Goal: Check status: Check status

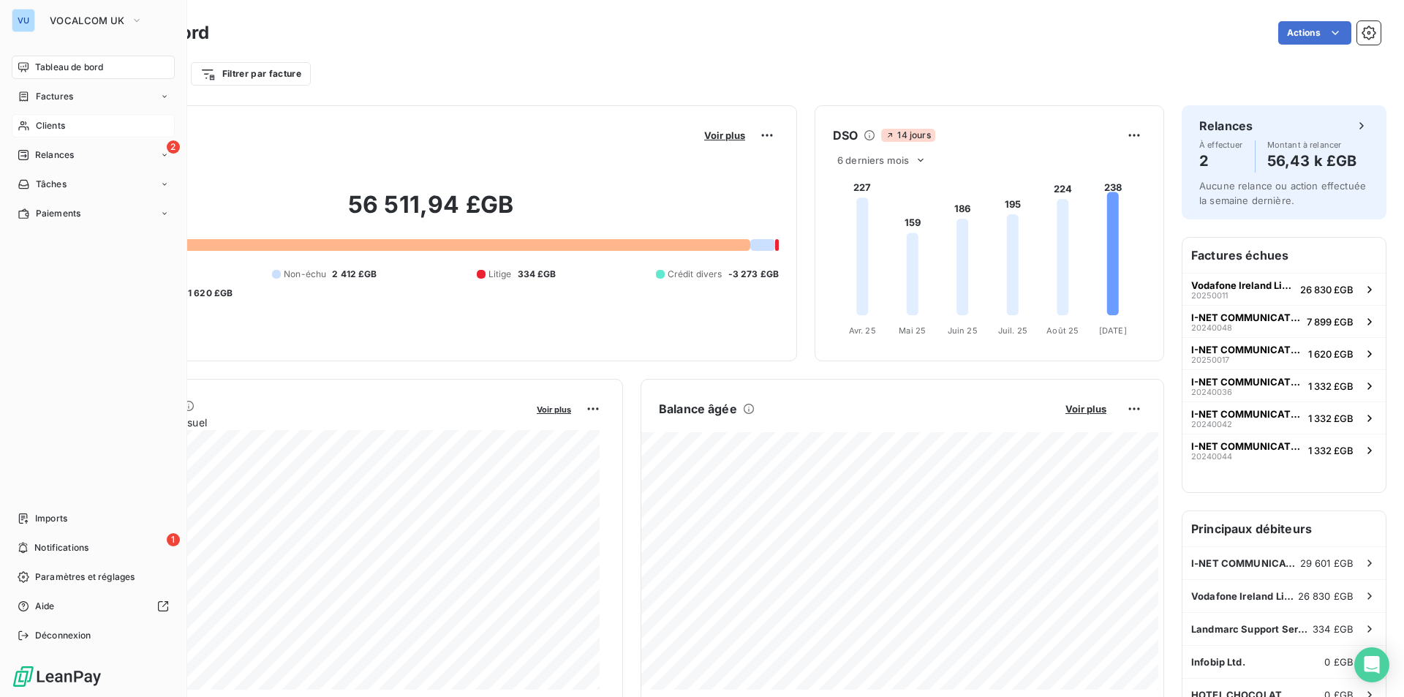
click at [68, 130] on div "Clients" at bounding box center [93, 125] width 163 height 23
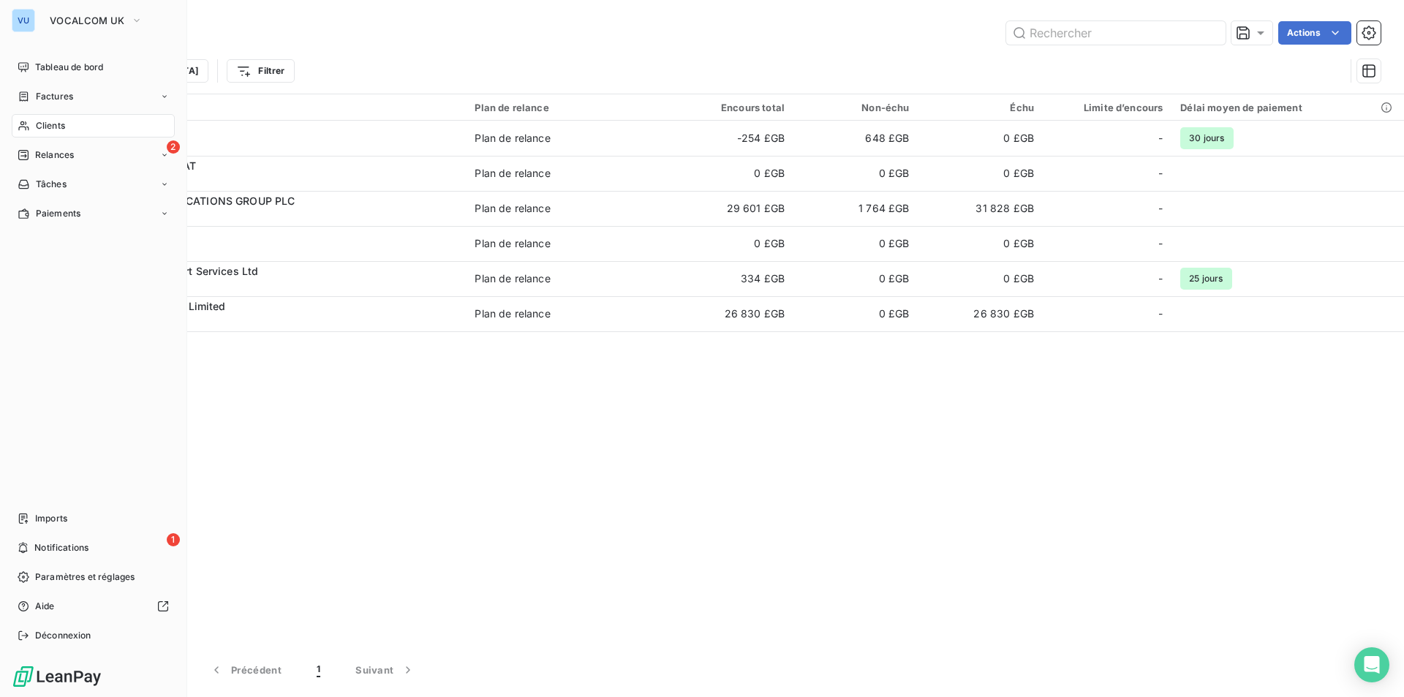
click at [53, 121] on span "Clients" at bounding box center [50, 125] width 29 height 13
click at [27, 25] on div "VU" at bounding box center [23, 20] width 23 height 23
click at [102, 10] on button "VOCALCOM UK" at bounding box center [96, 20] width 110 height 23
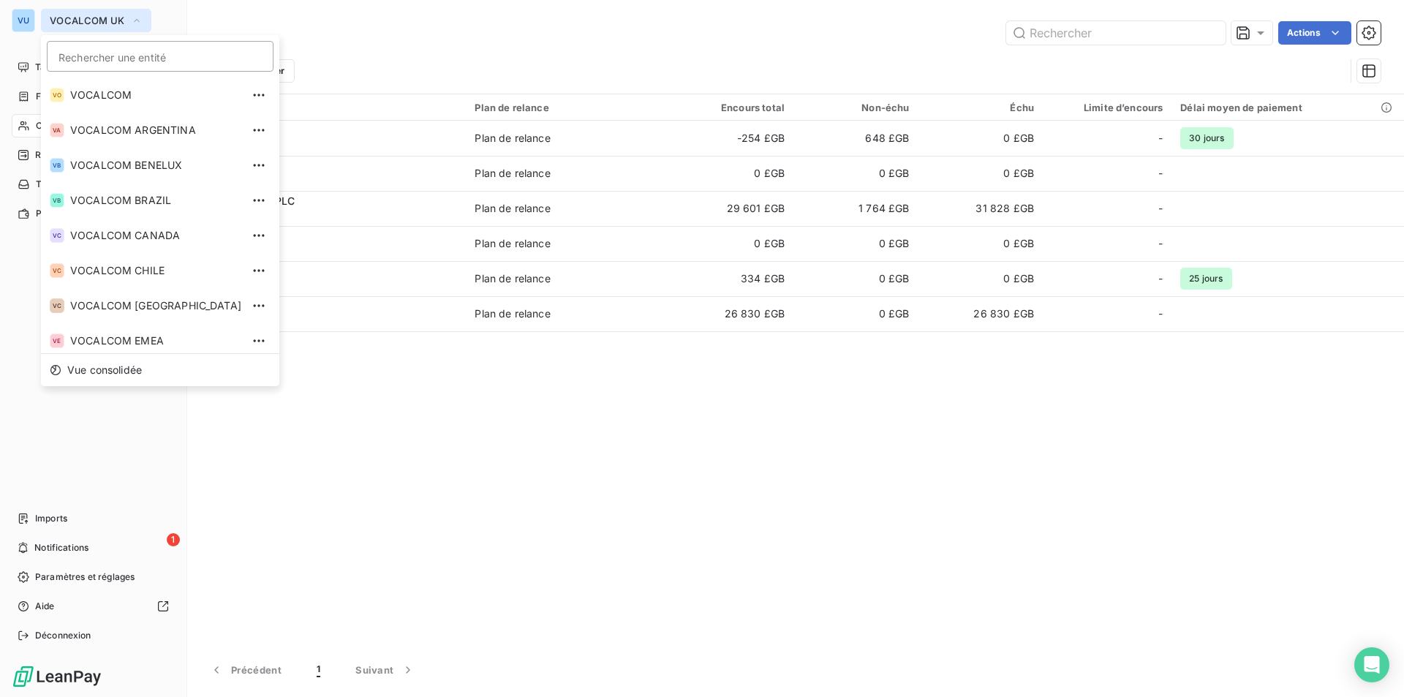
scroll to position [216, 0]
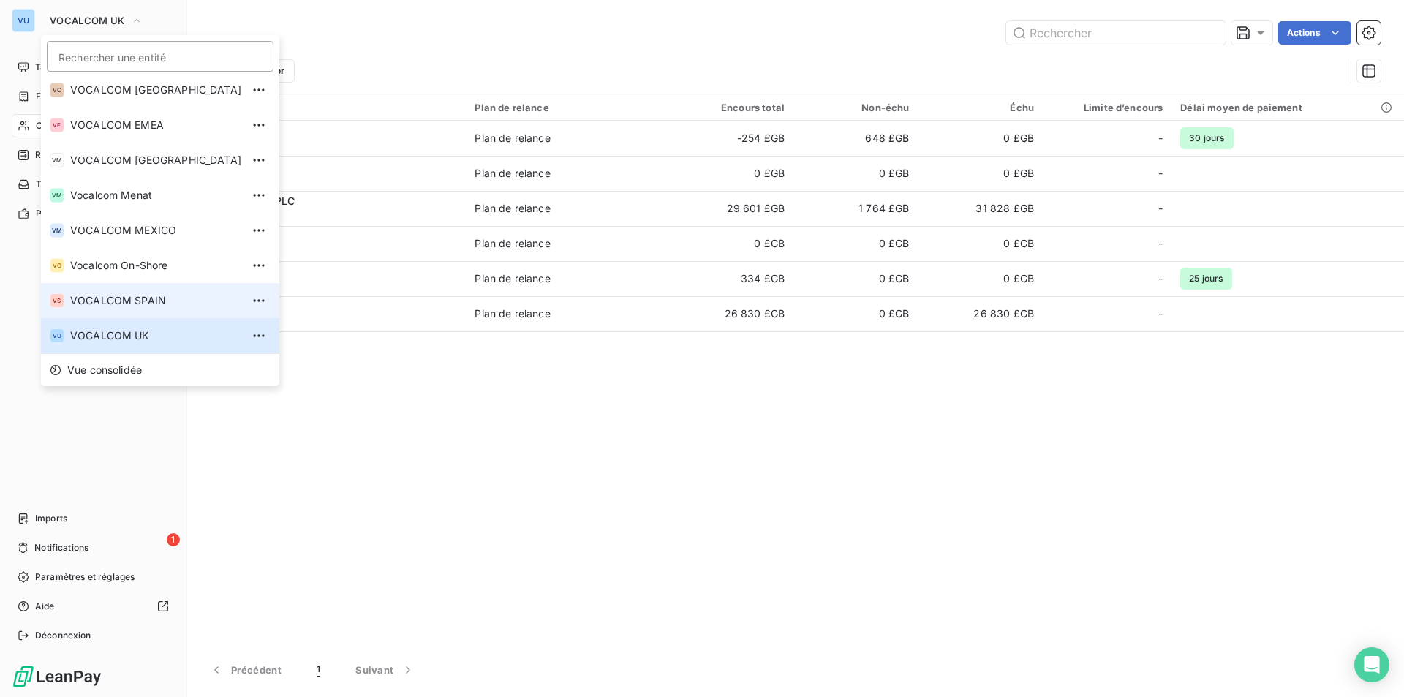
click at [140, 298] on span "VOCALCOM SPAIN" at bounding box center [155, 300] width 171 height 15
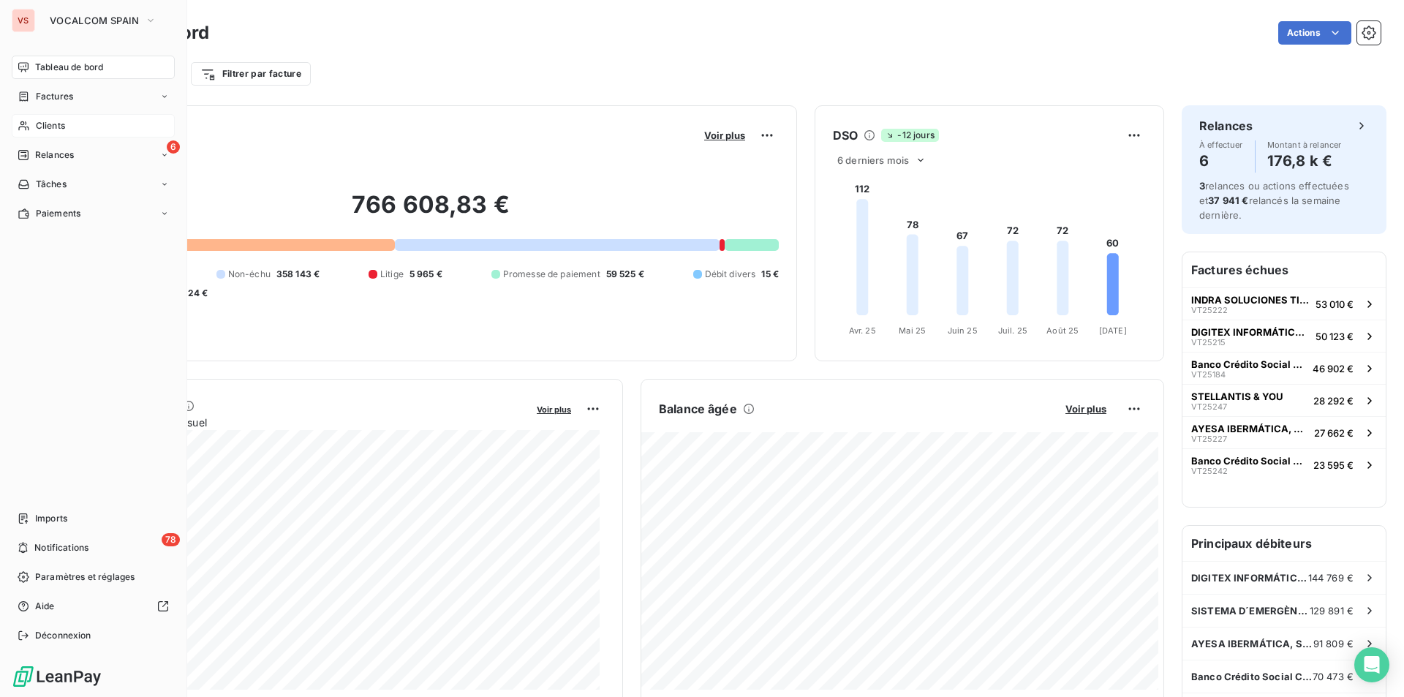
click at [53, 121] on span "Clients" at bounding box center [50, 125] width 29 height 13
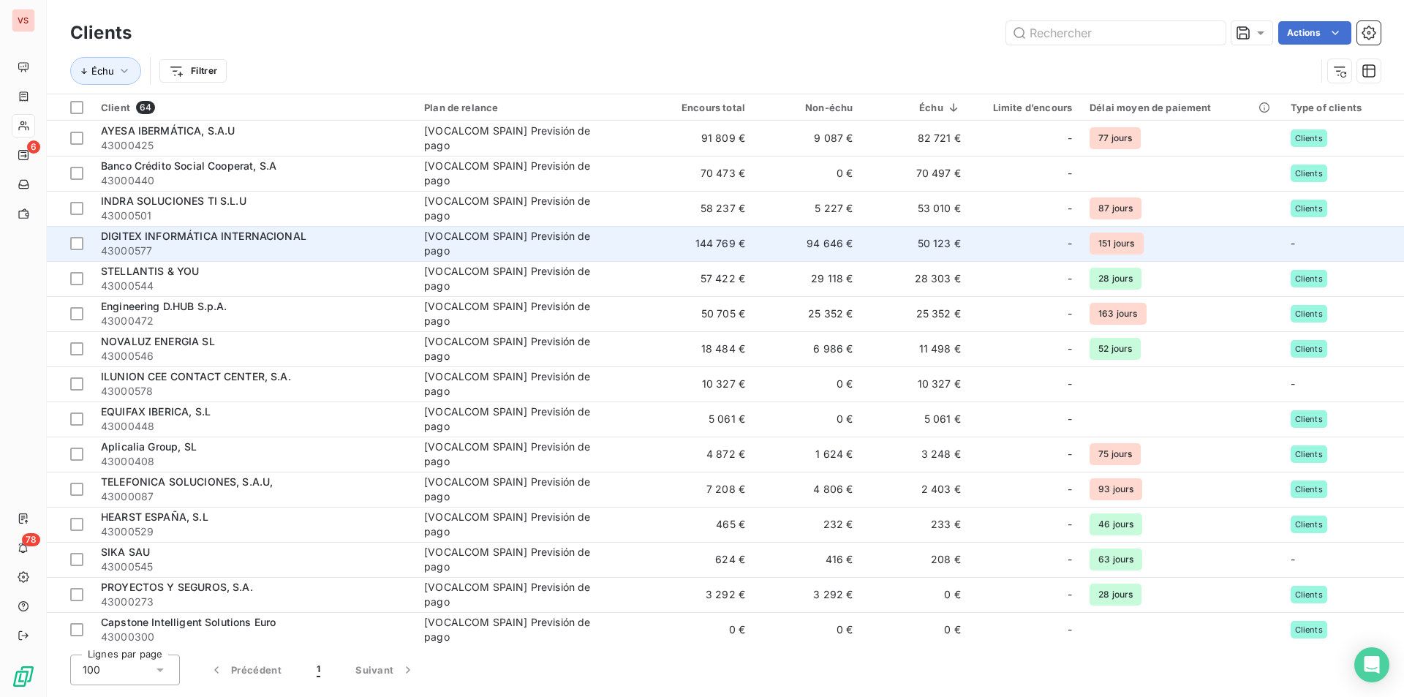
click at [194, 244] on span "43000577" at bounding box center [254, 251] width 306 height 15
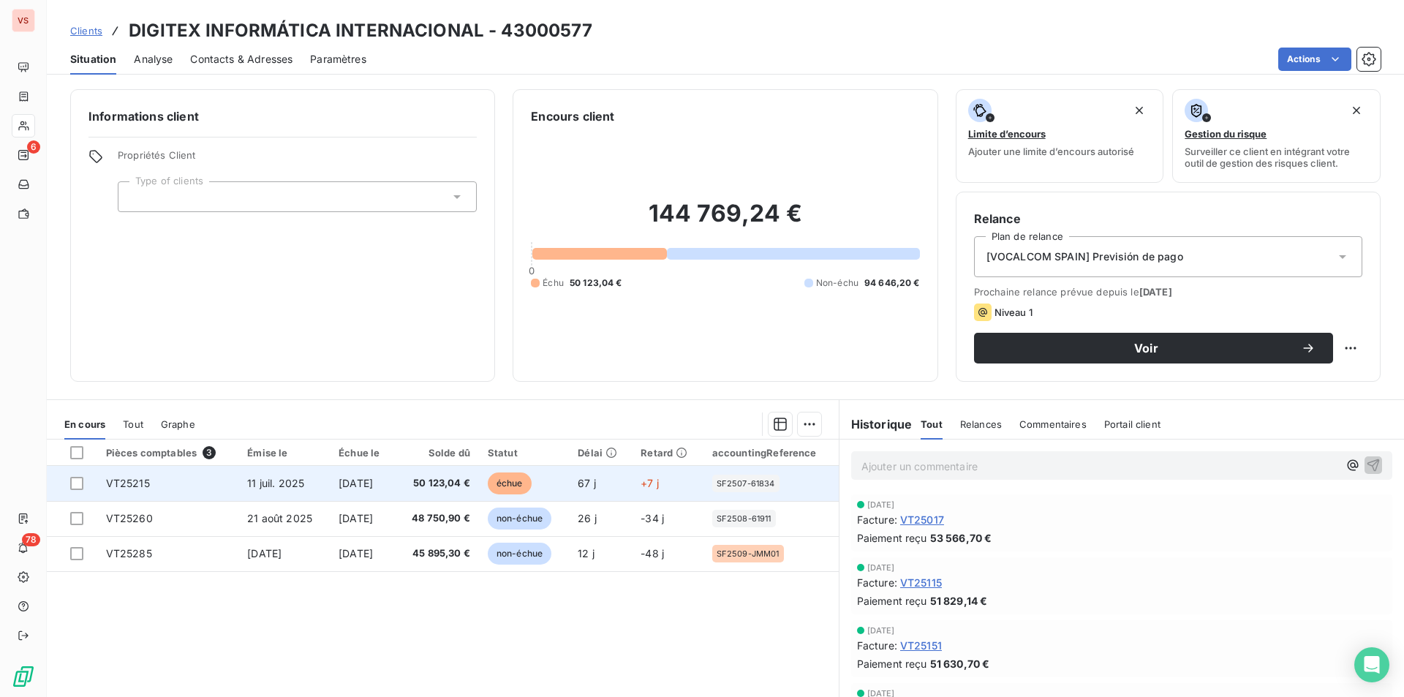
click at [451, 478] on span "50 123,04 €" at bounding box center [437, 483] width 67 height 15
